Goal: Understand process/instructions

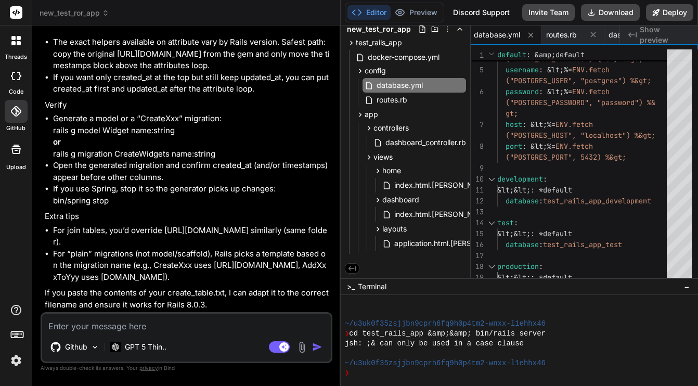
scroll to position [1965, 0]
click at [164, 323] on textarea at bounding box center [186, 323] width 289 height 19
type textarea "H"
type textarea "x"
type textarea "He"
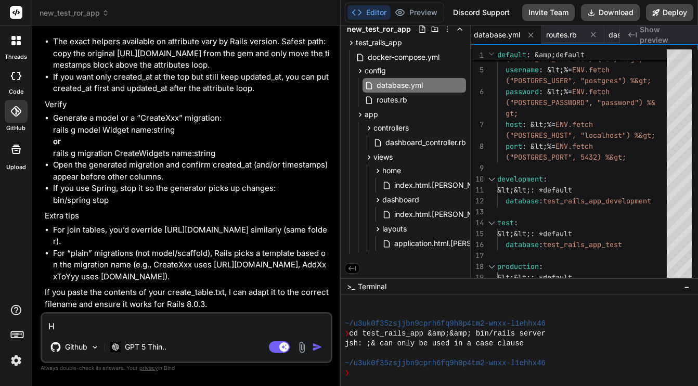
type textarea "x"
type textarea "Her"
type textarea "x"
type textarea "Here"
type textarea "x"
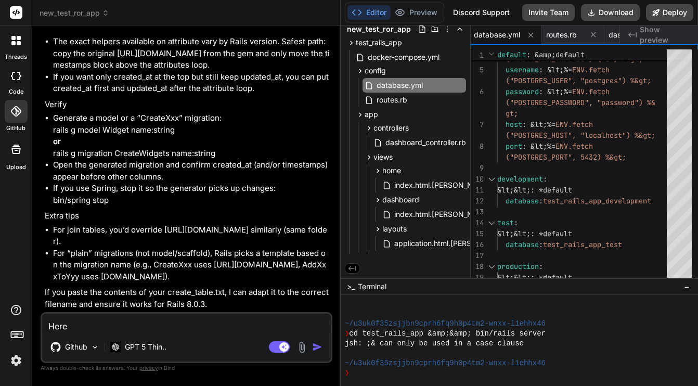
type textarea "Here"
type textarea "x"
type textarea "Here i"
type textarea "x"
type textarea "Here is"
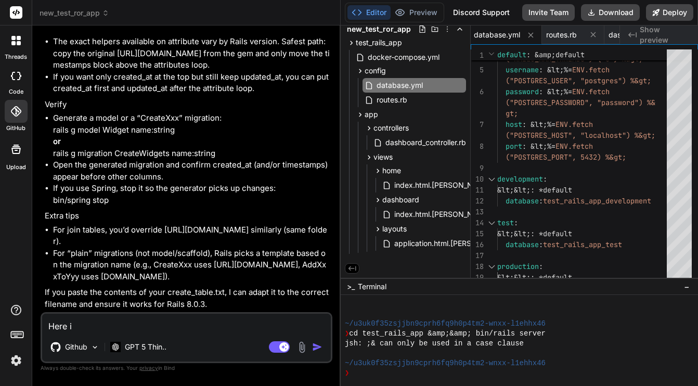
type textarea "x"
type textarea "Here is"
type textarea "x"
type textarea "Here is t"
type textarea "x"
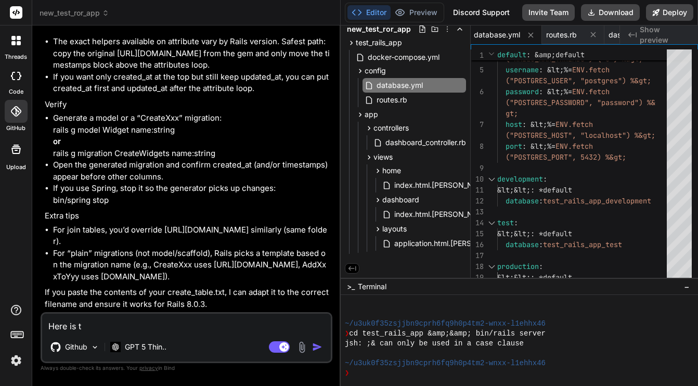
type textarea "Here is th"
type textarea "x"
type textarea "Here is the"
type textarea "x"
type textarea "Here is the"
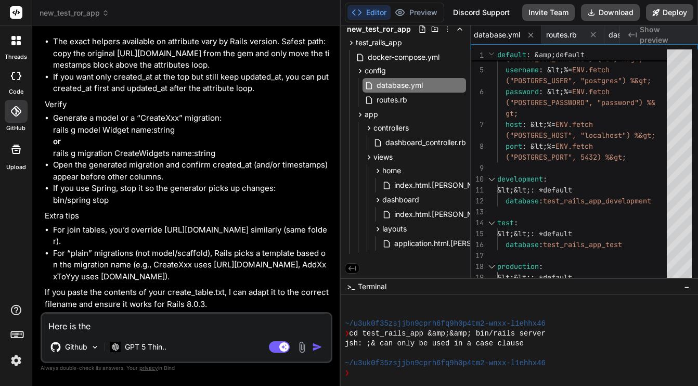
type textarea "x"
type textarea "Here is the c"
type textarea "x"
type textarea "Here is the co"
type textarea "x"
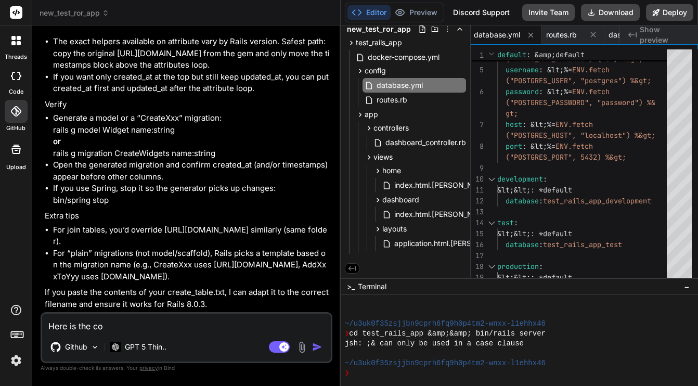
type textarea "Here is the con"
type textarea "x"
type textarea "Here is the cont"
type textarea "x"
type textarea "Here is the [PERSON_NAME]"
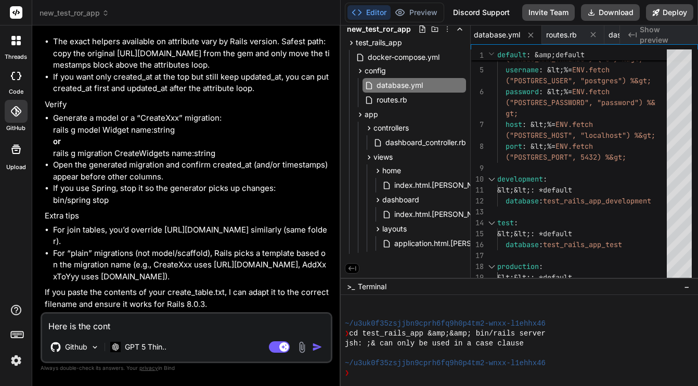
type textarea "x"
type textarea "Here is the conten"
type textarea "x"
type textarea "Here is the content"
type textarea "x"
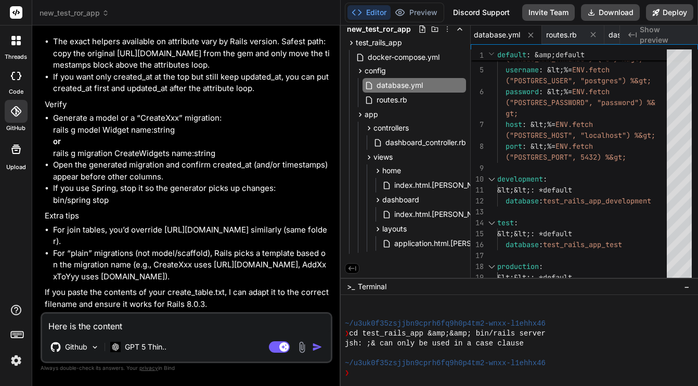
type textarea "Here is the content"
type textarea "x"
type textarea "Here is the content o"
type textarea "x"
type textarea "Here is the content of"
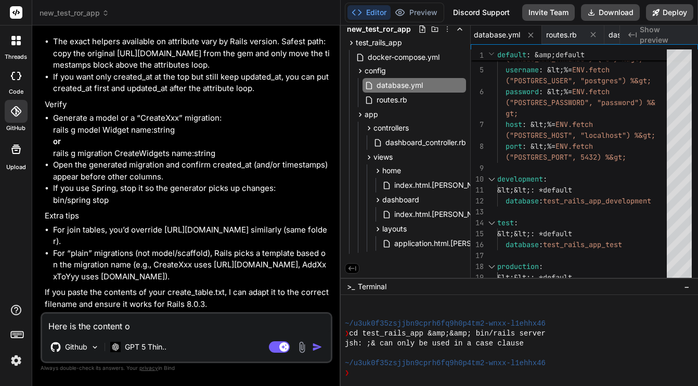
type textarea "x"
type textarea "Here is the content of"
type textarea "x"
type textarea "Here is the content of t"
type textarea "x"
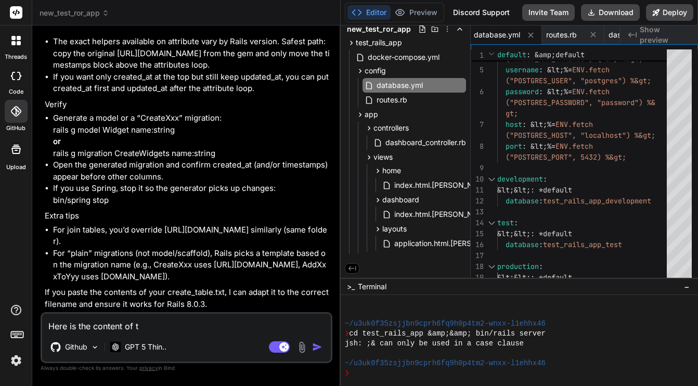
type textarea "Here is the content of th"
type textarea "x"
type textarea "Here is the content of the"
type textarea "x"
type textarea "Here is the content of the"
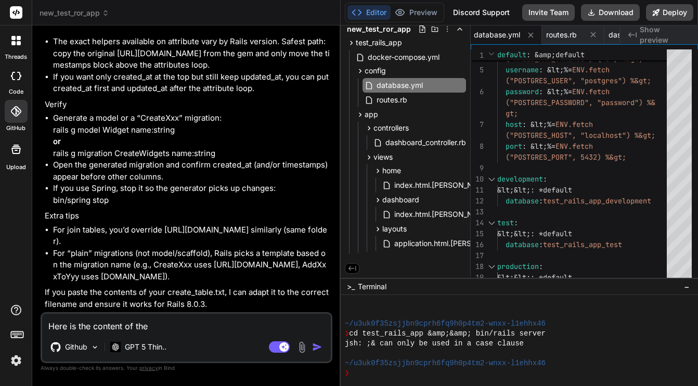
type textarea "x"
type textarea "Here is the content of the f"
type textarea "x"
type textarea "Here is the content of the fi"
type textarea "x"
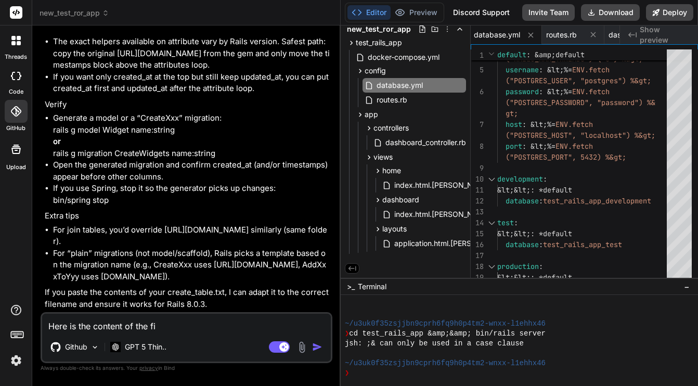
type textarea "Here is the content of the fil"
type textarea "x"
type textarea "Here is the content of the file"
type textarea "x"
type textarea "Here is the content of the file"
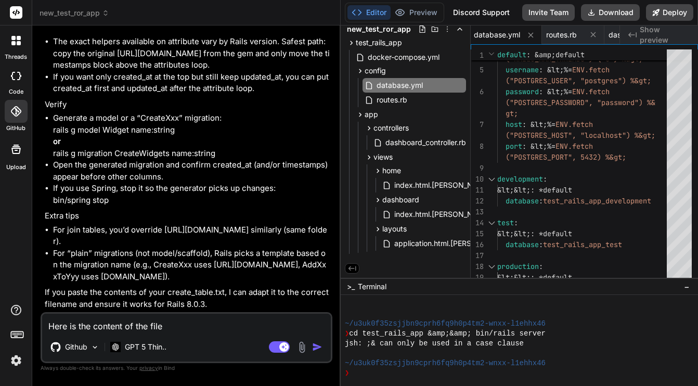
type textarea "x"
type textarea "Here is the content of the file t"
type textarea "x"
type textarea "Here is the content of the file th"
type textarea "x"
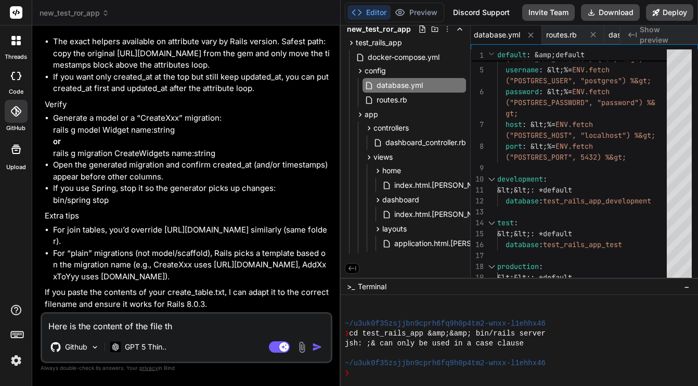
type textarea "Here is the content of the file tha"
type textarea "x"
type textarea "Here is the content of the file that"
type textarea "x"
type textarea "Here is the content of the file that"
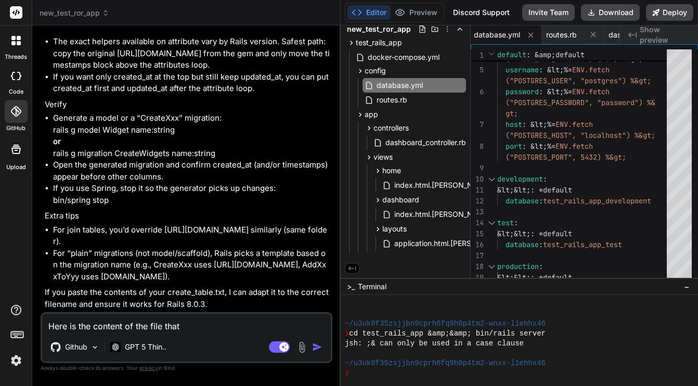
type textarea "x"
type textarea "Here is the content of the file that I"
type textarea "x"
type textarea "Here is the content of the file that I"
type textarea "x"
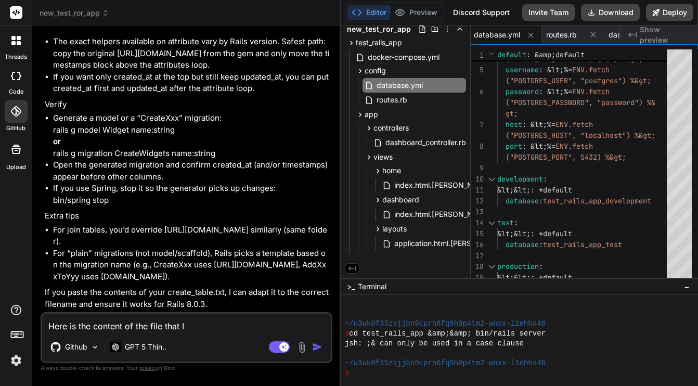
type textarea "Here is the content of the file that I u"
type textarea "x"
type textarea "Here is the content of the file that I us"
type textarea "x"
type textarea "Here is the content of the file that I use"
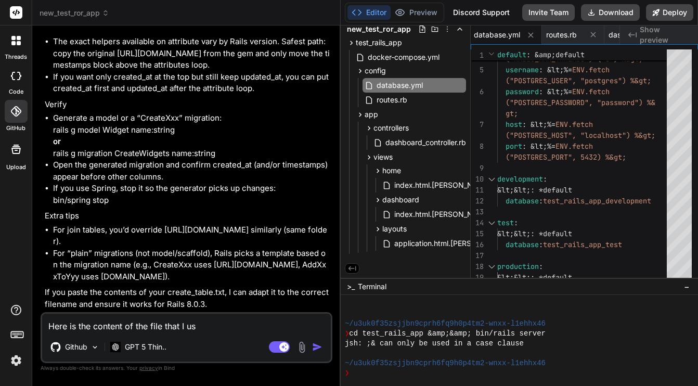
type textarea "x"
type textarea "Here is the content of the file that I used"
type textarea "x"
type textarea "Here is the content of the file that I used."
type textarea "x"
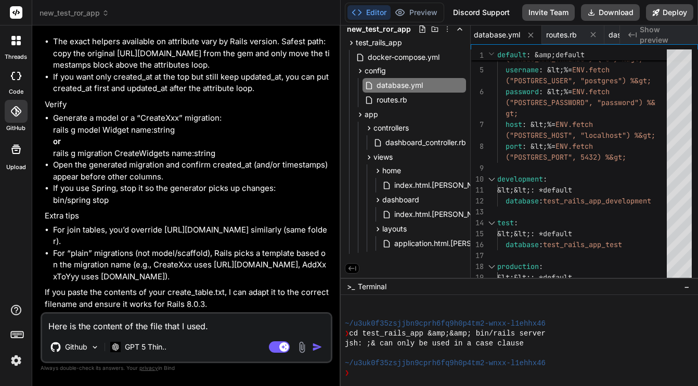
type textarea "Here is the content of the file that I used."
type textarea "x"
type textarea "Here is the content of the file that I used. A"
type textarea "x"
type textarea "Here is the content of the file that I used. An"
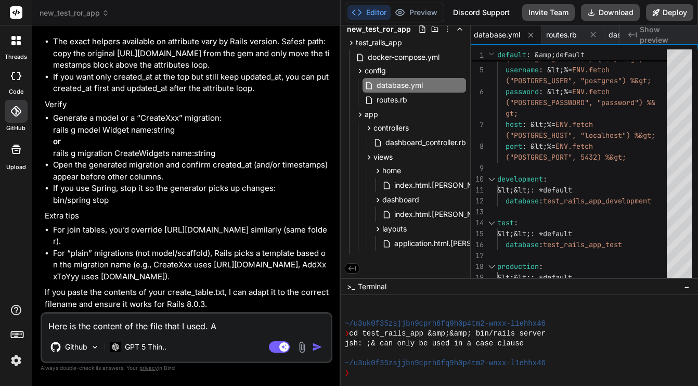
type textarea "x"
type textarea "Here is the content of the file that I used. And"
type textarea "x"
type textarea "Here is the content of the file that I used. And"
type textarea "x"
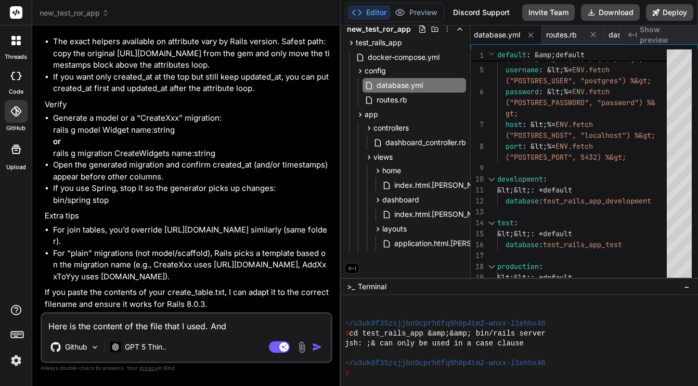
type textarea "Here is the content of the file that I used. And w"
type textarea "x"
type textarea "Here is the content of the file that I used. And wh"
type textarea "x"
type textarea "Here is the content of the file that I used. And whe"
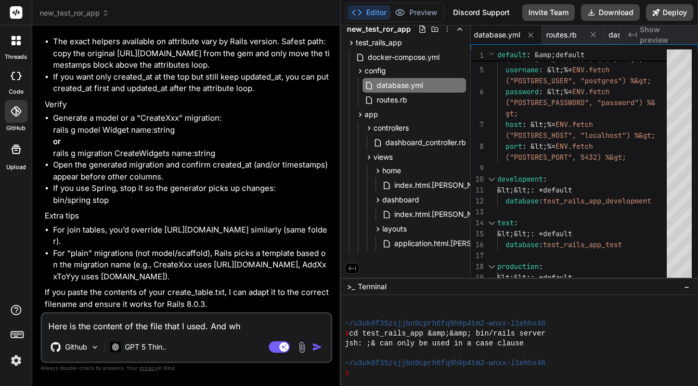
type textarea "x"
type textarea "Here is the content of the file that I used. And when"
type textarea "x"
type textarea "Here is the content of the file that I used. And when"
type textarea "x"
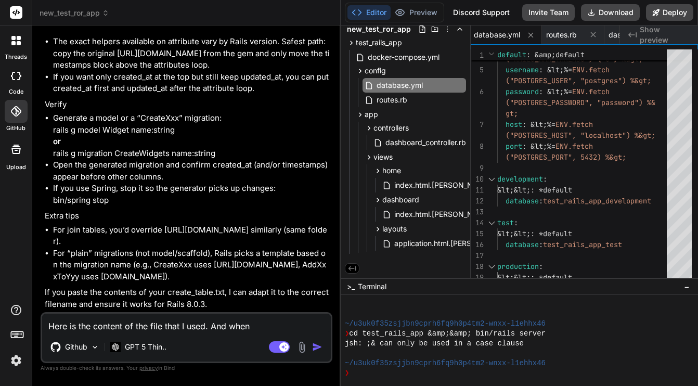
type textarea "Here is the content of the file that I used. And when r"
type textarea "x"
type textarea "Here is the content of the file that I used. And when ru"
type textarea "x"
type textarea "Here is the content of the file that I used. And when run"
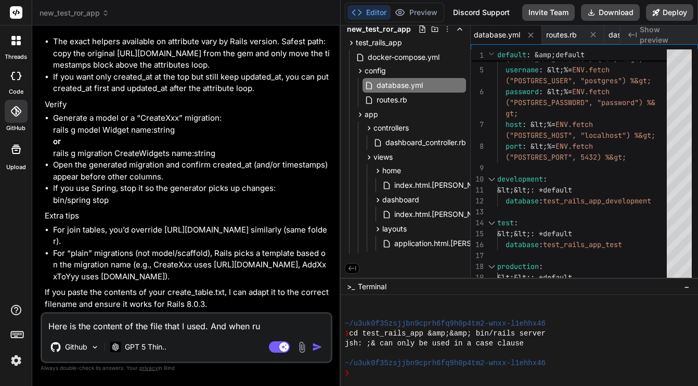
type textarea "x"
type textarea "Here is the content of the file that I used. And when runn"
type textarea "x"
type textarea "Here is the content of the file that I used. And when runni"
type textarea "x"
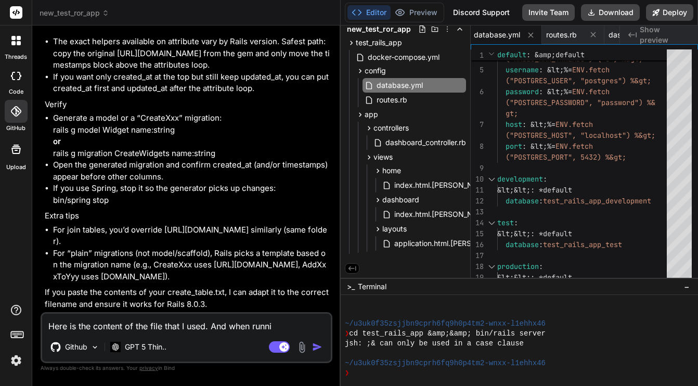
type textarea "Here is the content of the file that I used. And when runnin"
type textarea "x"
type textarea "Here is the content of the file that I used. And when running"
type textarea "x"
type textarea "Here is the content of the file that I used. And when running"
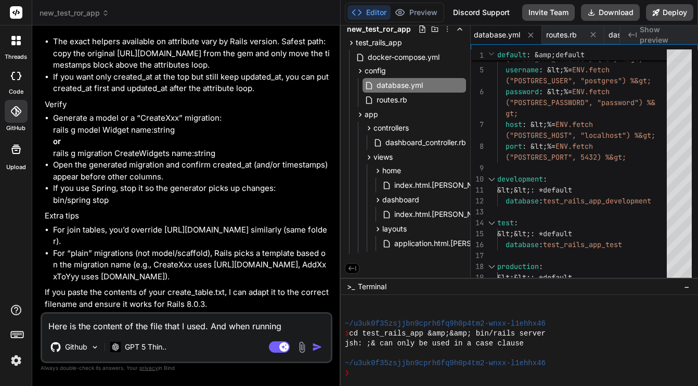
type textarea "x"
type textarea "Here is the content of the file that I used. And when running t"
type textarea "x"
type textarea "Here is the content of the file that I used. And when running th"
type textarea "x"
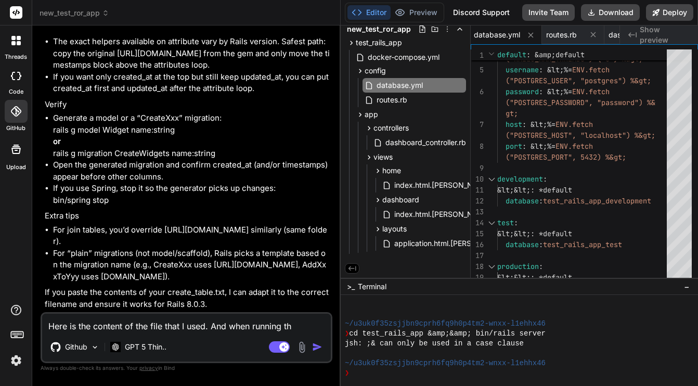
type textarea "Here is the content of the file that I used. And when running the"
type textarea "x"
type textarea "Here is the content of the file that I used. And when running the"
type textarea "x"
type textarea "Here is the content of the file that I used. And when running the c"
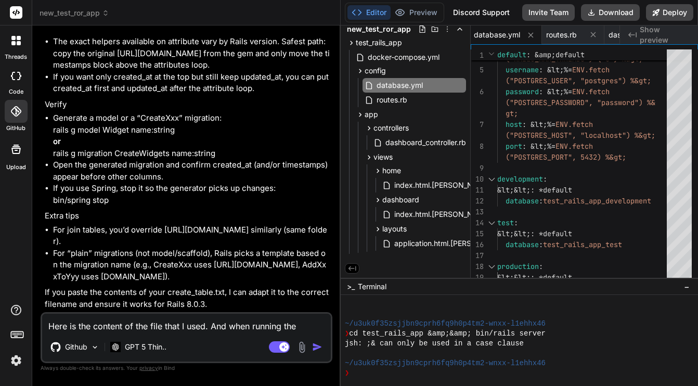
type textarea "x"
type textarea "Here is the content of the file that I used. And when running the co"
type textarea "x"
type textarea "Here is the content of the file that I used. And when running the com"
type textarea "x"
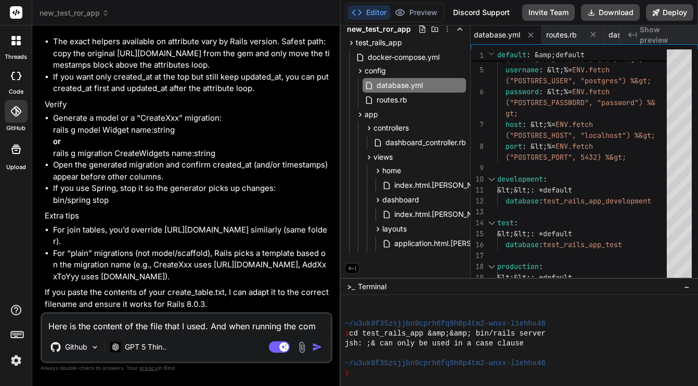
type textarea "Here is the content of the file that I used. And when running the comm"
type textarea "x"
type textarea "Here is the content of the file that I used. And when running the comma"
type textarea "x"
type textarea "Here is the content of the file that I used. And when running the comman"
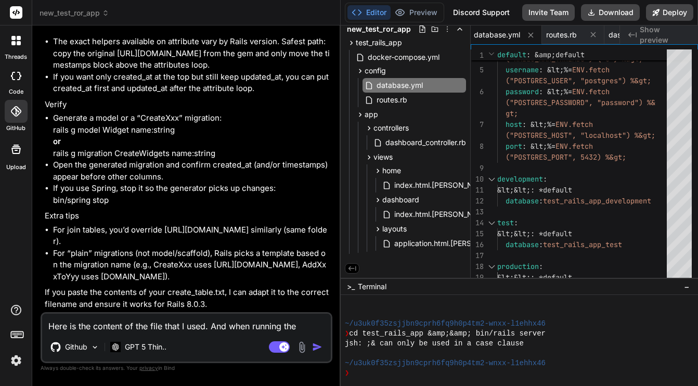
type textarea "x"
type textarea "Here is the content of the file that I used. And when running the command"
type textarea "x"
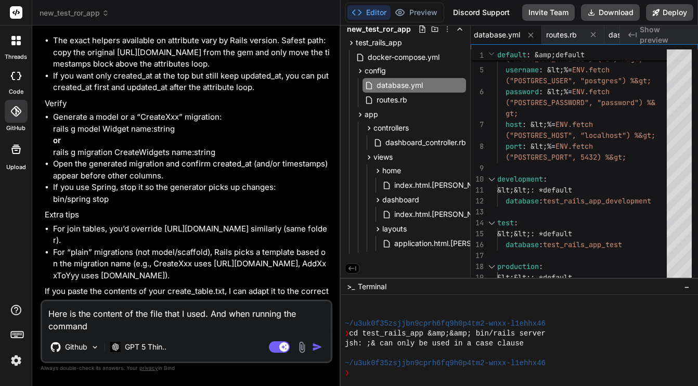
type textarea "Here is the content of the file that I used. And when running the command"
type textarea "x"
type textarea "Here is the content of the file that I used. And when running the command f"
type textarea "x"
type textarea "Here is the content of the file that I used. And when running the command fo"
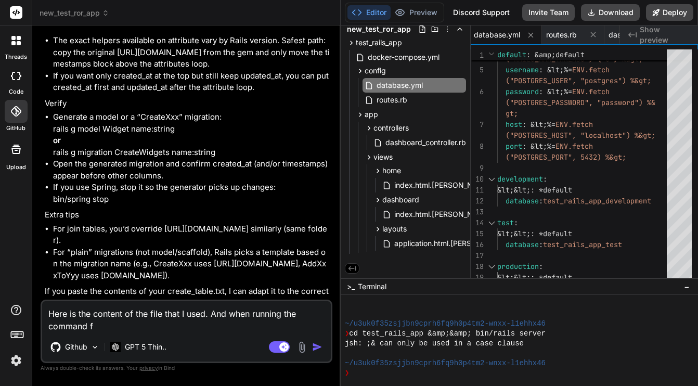
type textarea "x"
type textarea "Here is the content of the file that I used. And when running the command for"
type textarea "x"
type textarea "Here is the content of the file that I used. And when running the command for"
type textarea "x"
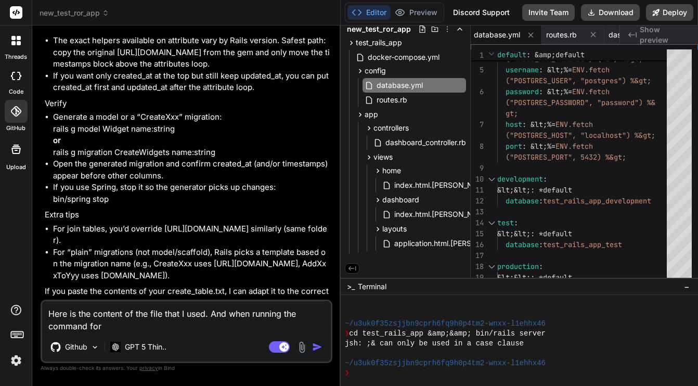
type textarea "Here is the content of the file that I used. And when running the command for D"
type textarea "x"
type textarea "Here is the content of the file that I used. And when running the command for […"
type textarea "x"
type textarea "Here is the content of the file that I used. And when running the command for […"
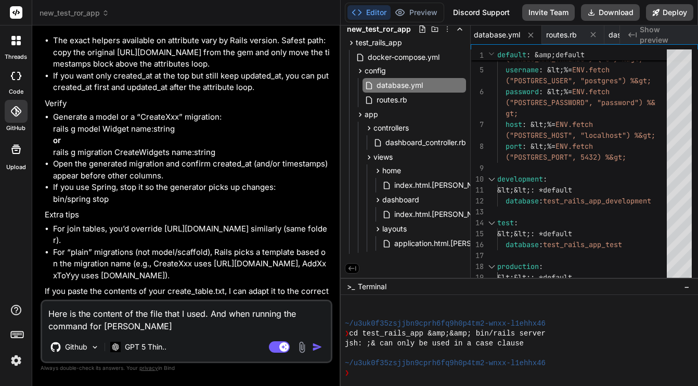
type textarea "x"
type textarea "Here is the content of the file that I used. And when running the command for […"
type textarea "x"
type textarea "Here is the content of the file that I used. And when running the command for […"
type textarea "x"
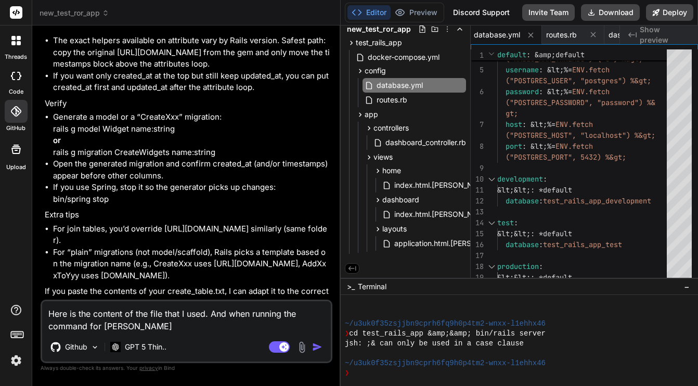
type textarea "Here is the content of the file that I used. And when running the command for […"
type textarea "x"
type textarea "Here is the content of the file that I used. And when running the command for […"
type textarea "x"
type textarea "Here is the content of the file that I used. And when running the command for D…"
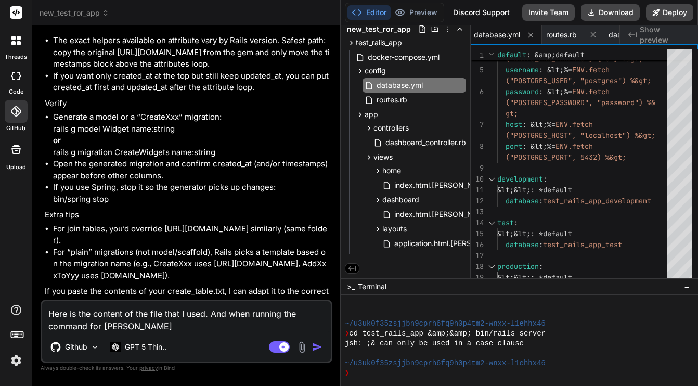
type textarea "x"
type textarea "Here is the content of the file that I used. And when running the command for D…"
type textarea "x"
type textarea "Here is the content of the file that I used. And when running the command for D…"
type textarea "x"
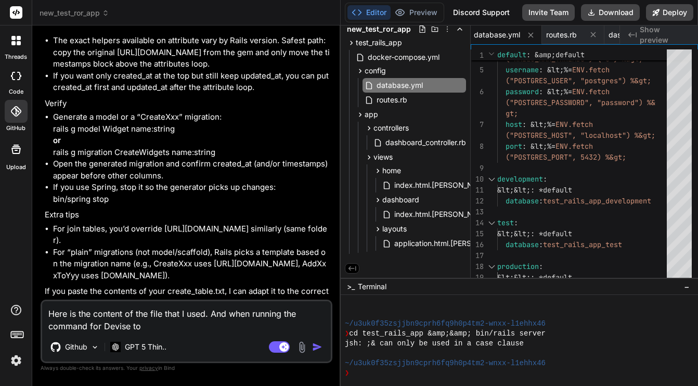
type textarea "Here is the content of the file that I used. And when running the command for D…"
type textarea "x"
type textarea "Here is the content of the file that I used. And when running the command for D…"
type textarea "x"
type textarea "Here is the content of the file that I used. And when running the command for D…"
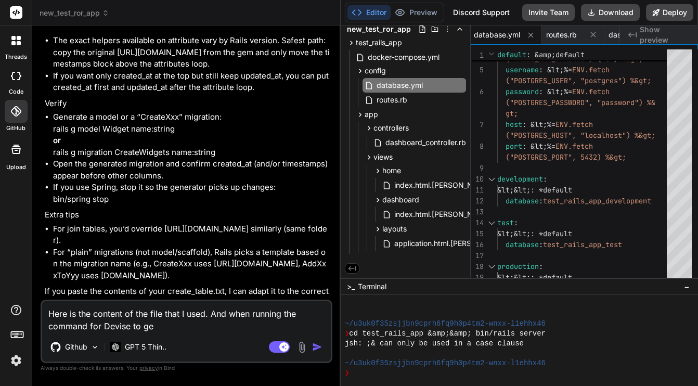
type textarea "x"
type textarea "Here is the content of the file that I used. And when running the command for D…"
type textarea "x"
type textarea "Here is the content of the file that I used. And when running the command for D…"
type textarea "x"
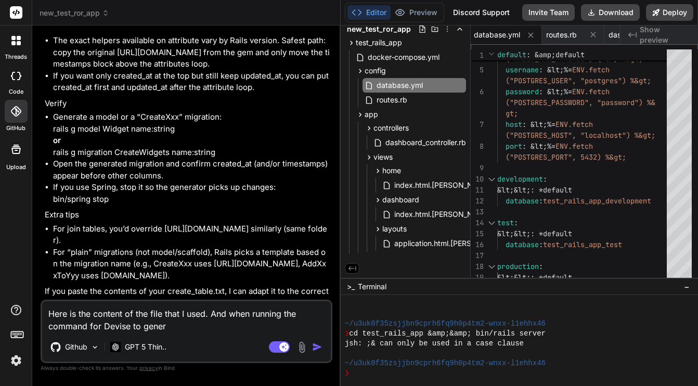
type textarea "Here is the content of the file that I used. And when running the command for D…"
type textarea "x"
type textarea "Here is the content of the file that I used. And when running the command for D…"
type textarea "x"
type textarea "Here is the content of the file that I used. And when running the command for D…"
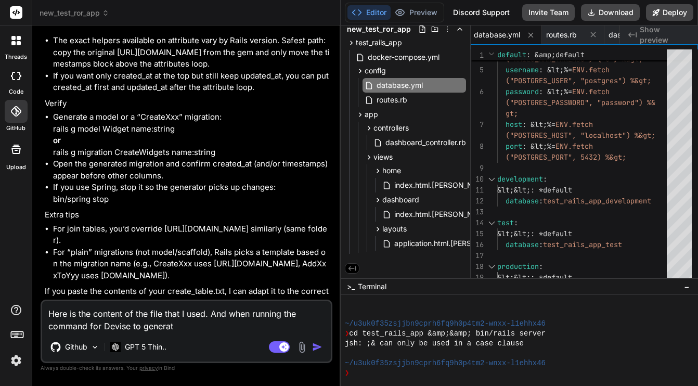
type textarea "x"
type textarea "Here is the content of the file that I used. And when running the command for D…"
type textarea "x"
type textarea "Here is the content of the file that I used. And when running the command for D…"
type textarea "x"
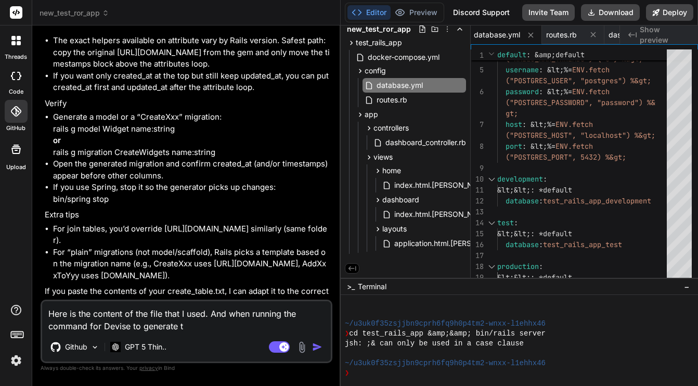
type textarea "Here is the content of the file that I used. And when running the command for D…"
type textarea "x"
type textarea "Here is the content of the file that I used. And when running the command for D…"
type textarea "x"
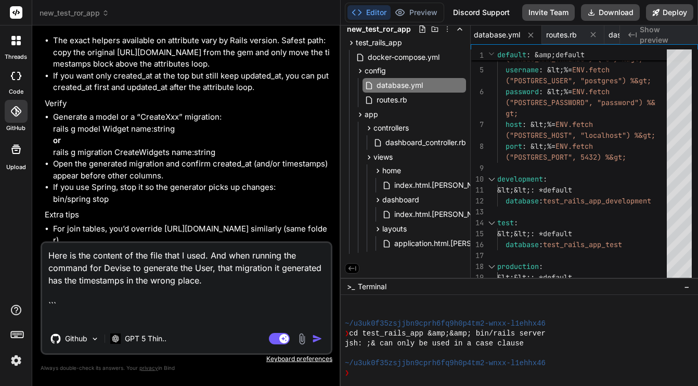
paste textarea "class <%= migration_class_name %> < ActiveRecord::Migration[<%= ActiveRecord::M…"
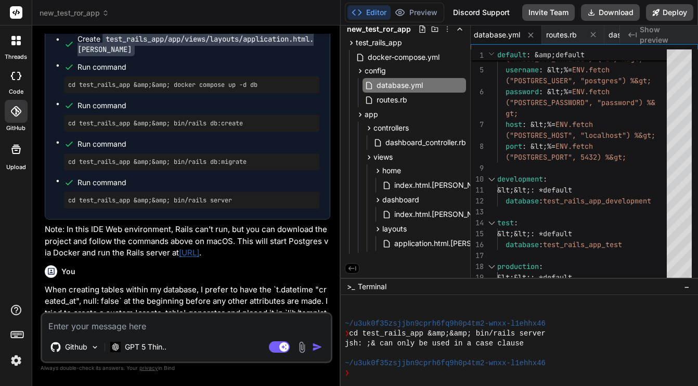
scroll to position [1080, 0]
drag, startPoint x: 176, startPoint y: 173, endPoint x: 265, endPoint y: 173, distance: 88.4
click at [265, 165] on pre "cd test_rails_app &amp;&amp; bin/rails db:migrate" at bounding box center [191, 161] width 247 height 8
copy pre "bin/rails db:migrate"
